Goal: Transaction & Acquisition: Purchase product/service

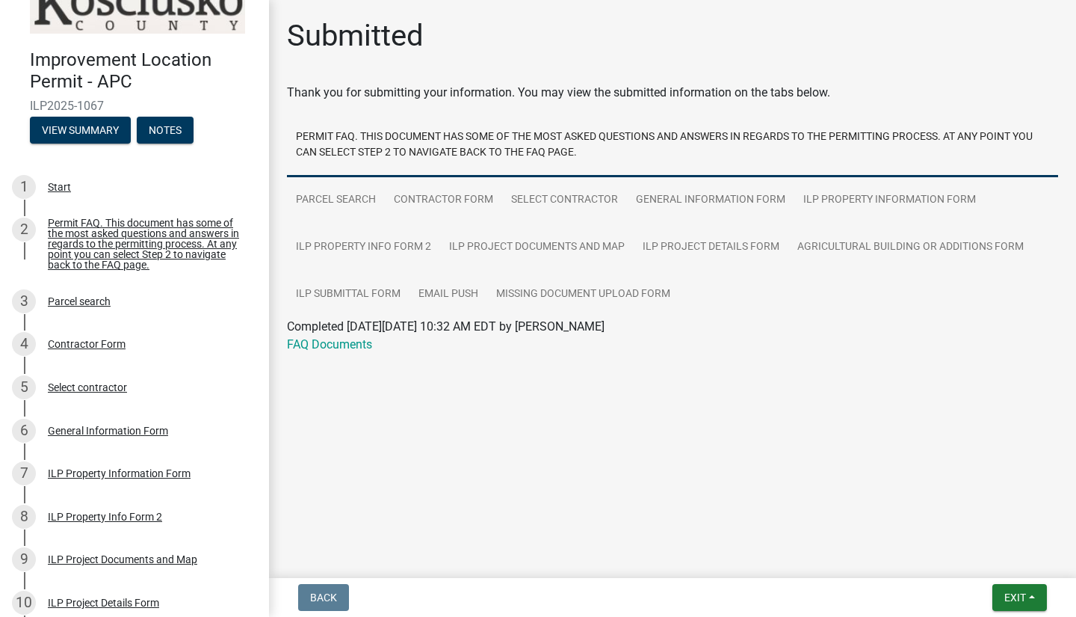
scroll to position [39, 0]
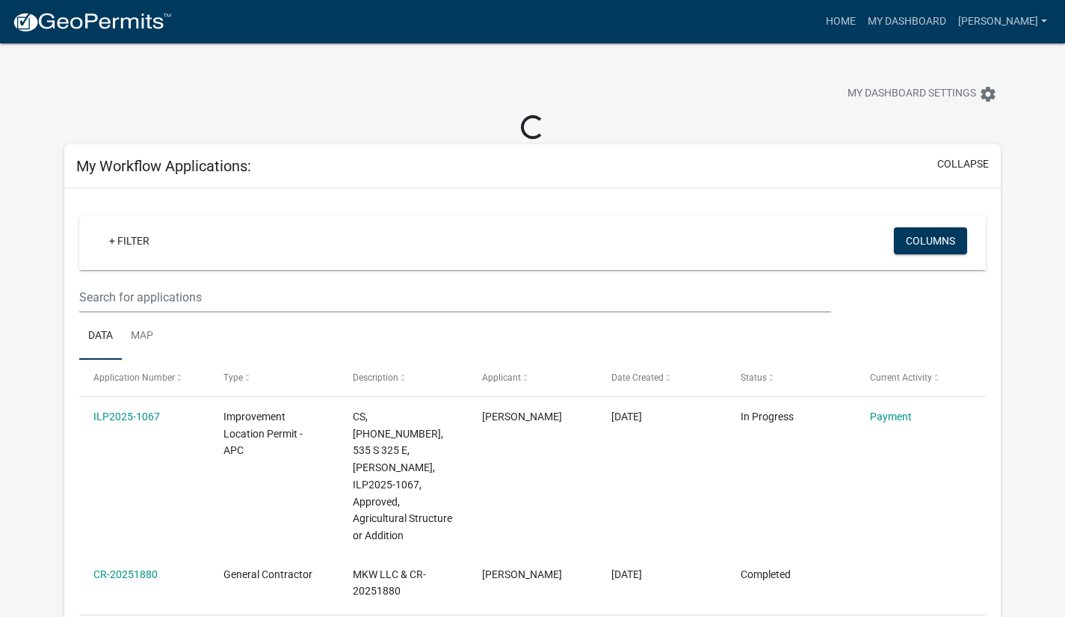
scroll to position [75, 0]
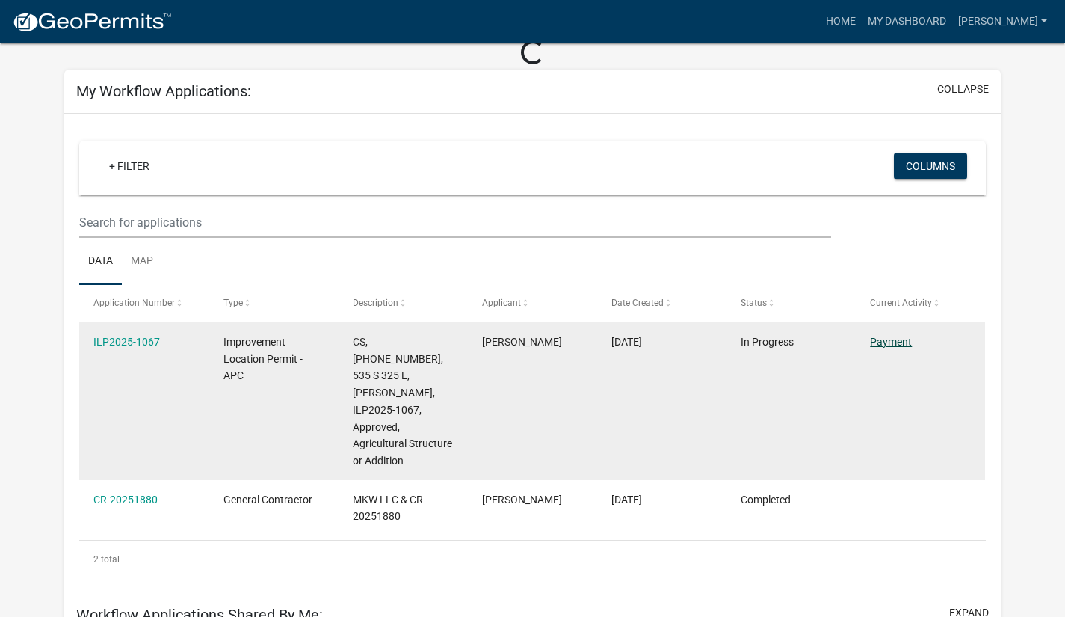
click at [899, 337] on link "Payment" at bounding box center [891, 342] width 42 height 12
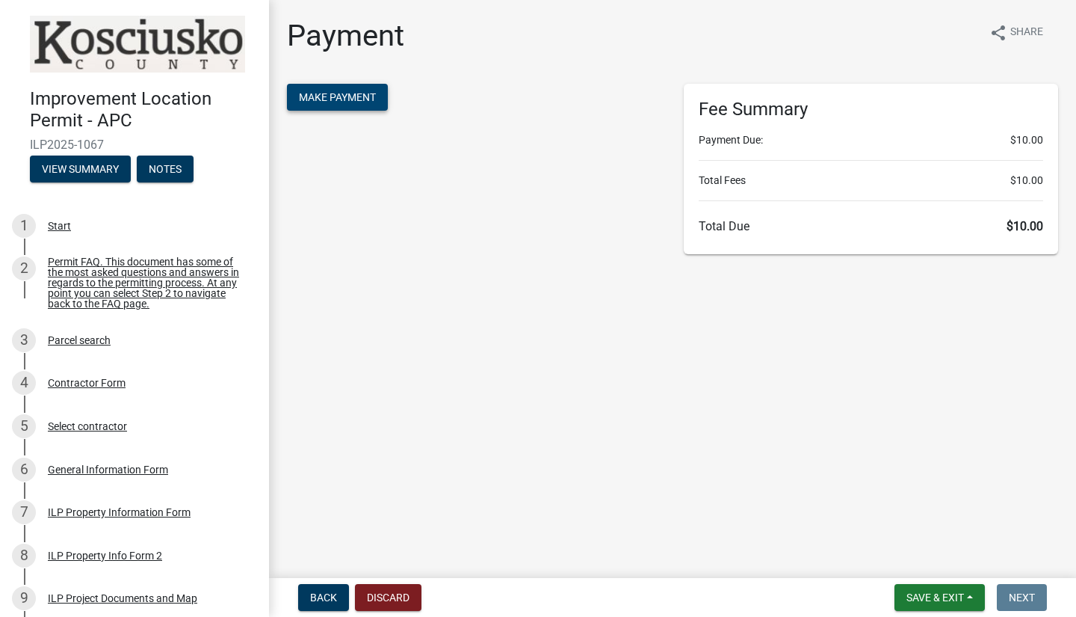
click at [346, 95] on span "Make Payment" at bounding box center [337, 97] width 77 height 12
